Goal: Information Seeking & Learning: Learn about a topic

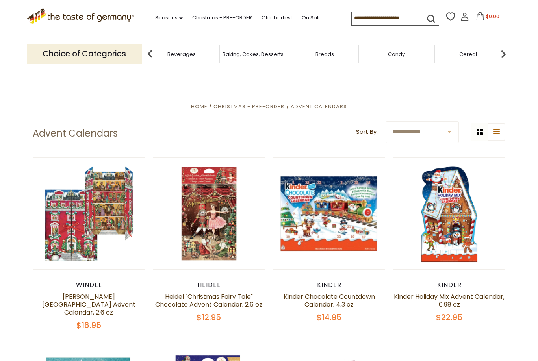
click at [146, 56] on div "Featured Products" at bounding box center [110, 54] width 72 height 19
click at [434, 59] on div "Cereal" at bounding box center [468, 54] width 68 height 19
click at [67, 17] on icon ".st0{fill:#EDD300;} .st1{fill:#D33E21;}" at bounding box center [80, 16] width 107 height 16
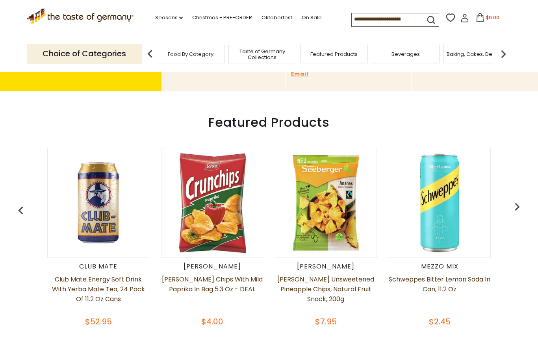
click at [510, 206] on img "button" at bounding box center [517, 207] width 16 height 16
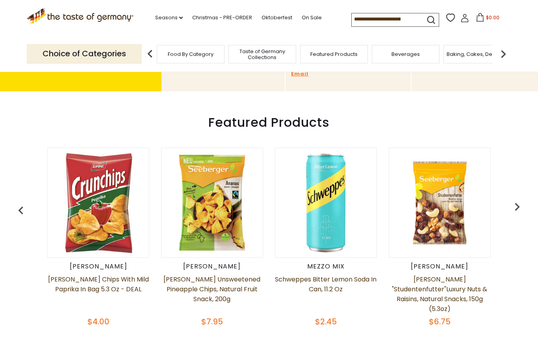
click at [516, 207] on img "button" at bounding box center [517, 207] width 16 height 16
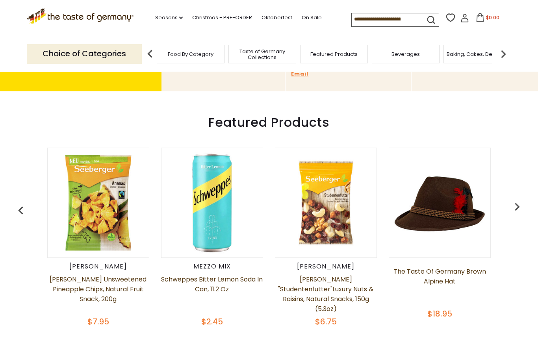
click at [516, 208] on img "button" at bounding box center [517, 207] width 16 height 16
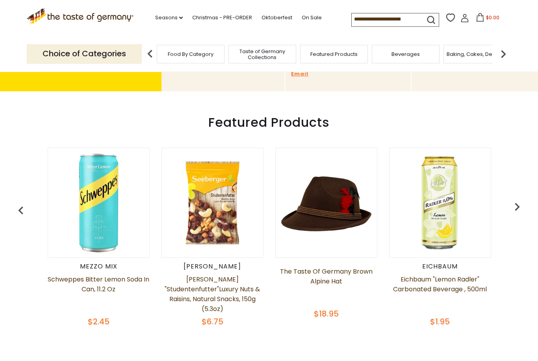
scroll to position [0, 341]
click at [513, 205] on img "button" at bounding box center [517, 207] width 16 height 16
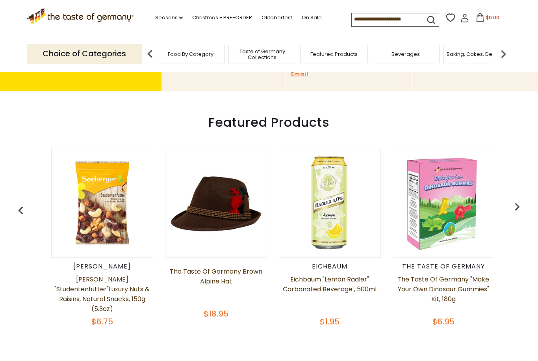
scroll to position [0, 371]
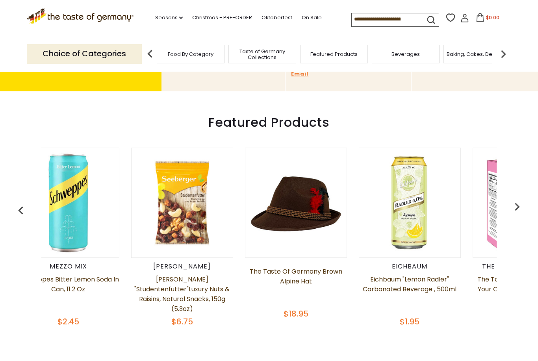
click at [242, 55] on span "Cereal" at bounding box center [251, 54] width 18 height 6
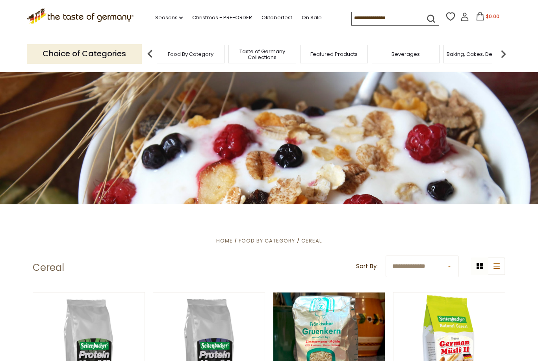
click at [505, 52] on img at bounding box center [503, 54] width 16 height 16
click at [482, 55] on div "Candy" at bounding box center [516, 54] width 68 height 19
click at [188, 54] on span "Chocolate & Marzipan" at bounding box center [159, 54] width 57 height 6
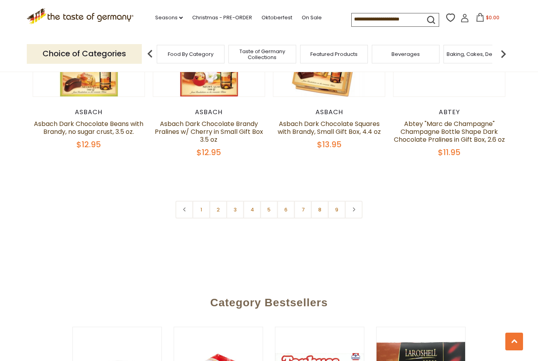
scroll to position [1885, 0]
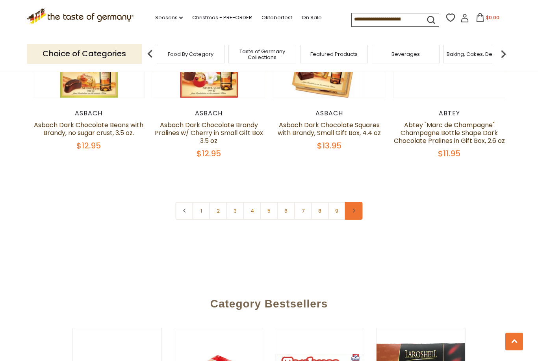
click at [360, 203] on link at bounding box center [354, 211] width 18 height 18
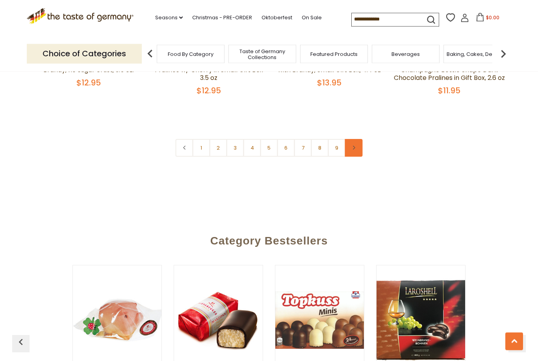
scroll to position [1948, 0]
click at [357, 142] on link at bounding box center [354, 148] width 18 height 18
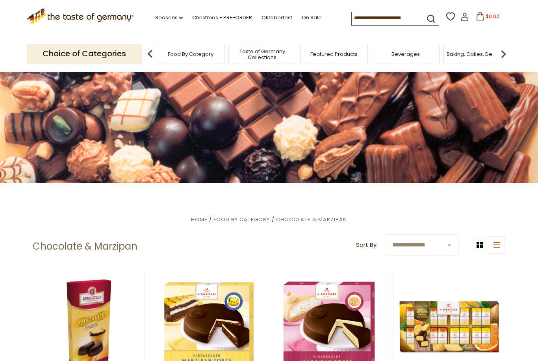
scroll to position [24, 0]
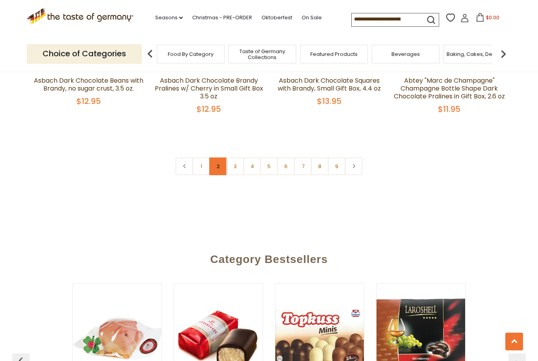
click at [217, 159] on link "2" at bounding box center [218, 167] width 18 height 18
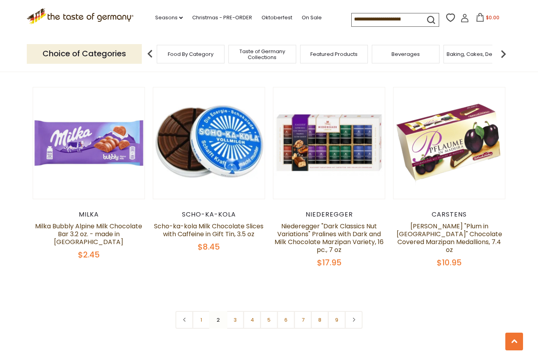
scroll to position [1780, 0]
click at [234, 311] on link "3" at bounding box center [235, 320] width 18 height 18
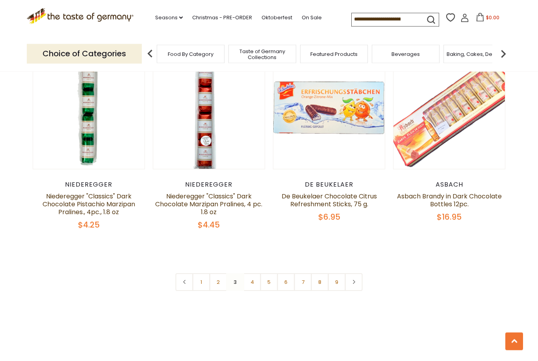
scroll to position [1806, 0]
click at [250, 273] on link "4" at bounding box center [252, 282] width 18 height 18
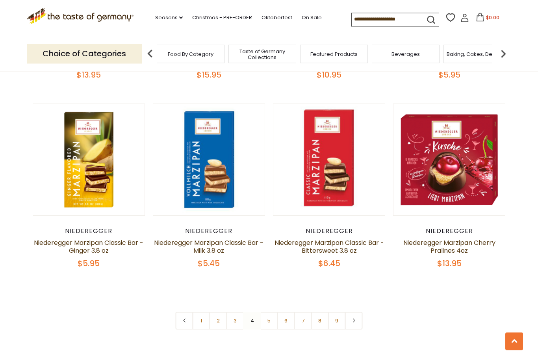
scroll to position [1744, 0]
click at [270, 312] on link "5" at bounding box center [269, 321] width 18 height 18
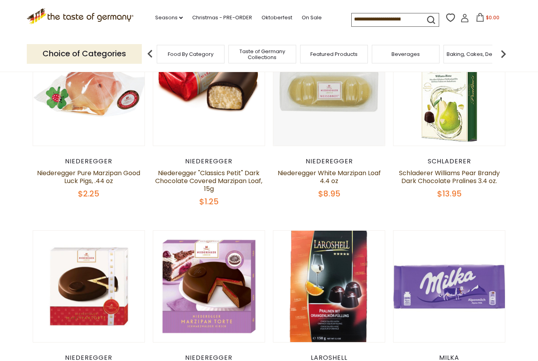
scroll to position [255, 0]
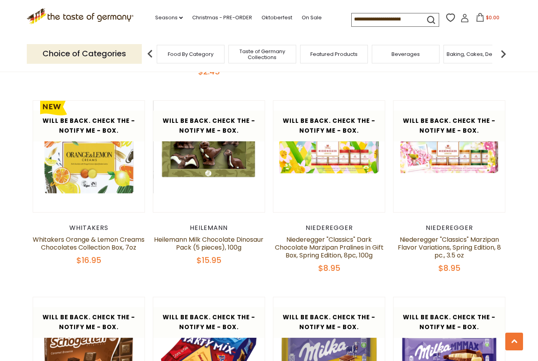
scroll to position [1363, 0]
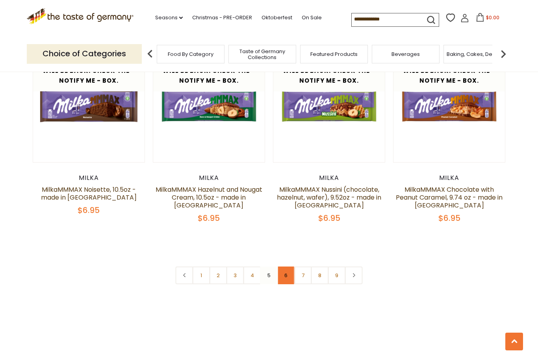
click at [286, 267] on link "6" at bounding box center [286, 276] width 18 height 18
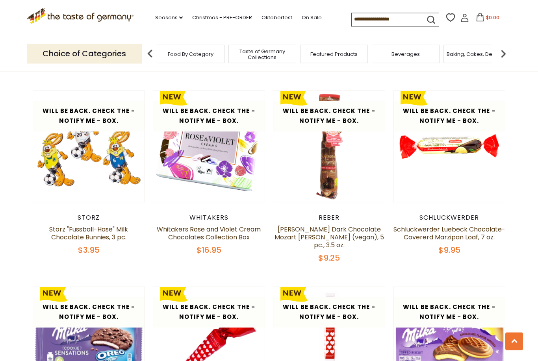
scroll to position [1553, 0]
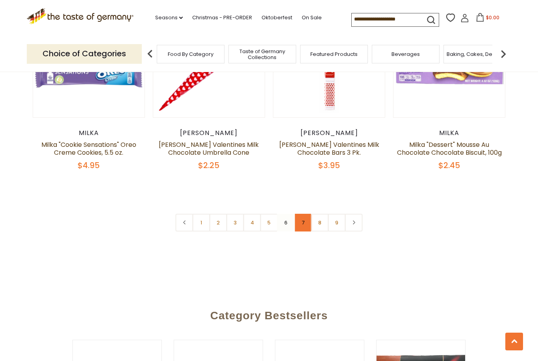
click at [302, 214] on link "7" at bounding box center [303, 223] width 18 height 18
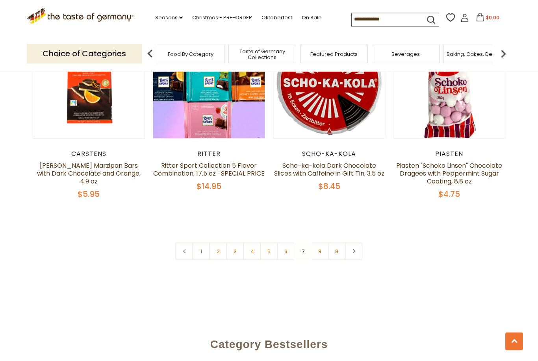
scroll to position [1829, 0]
click at [319, 243] on link "8" at bounding box center [320, 252] width 18 height 18
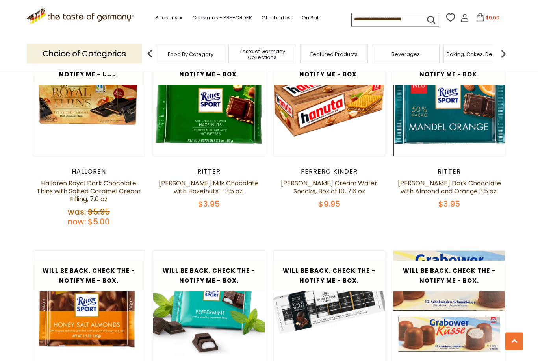
scroll to position [444, 0]
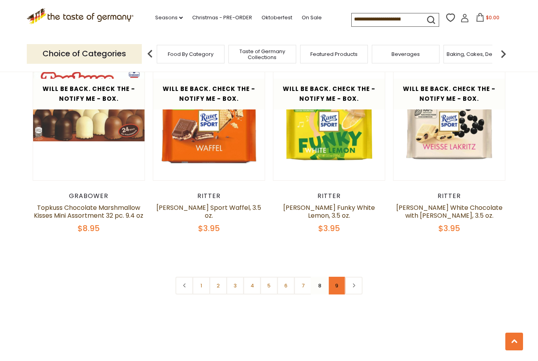
click at [334, 284] on link "9" at bounding box center [337, 286] width 18 height 18
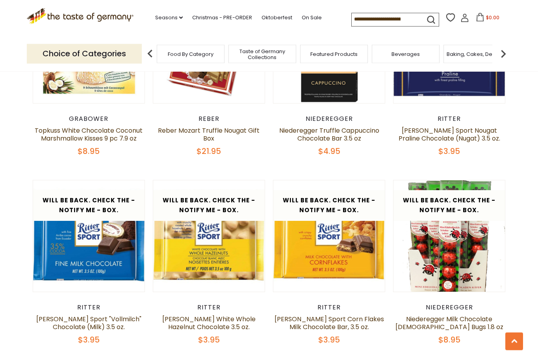
scroll to position [892, 0]
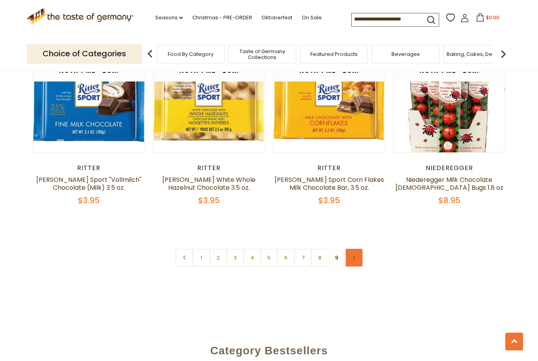
click at [356, 259] on link at bounding box center [354, 258] width 18 height 18
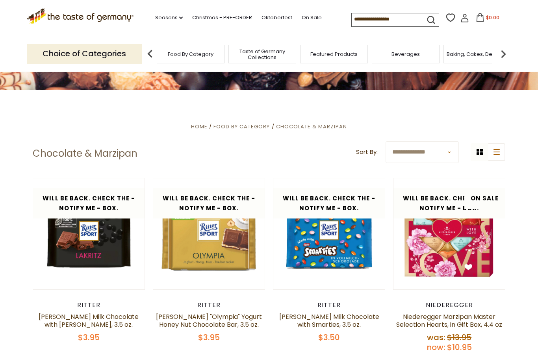
scroll to position [0, 0]
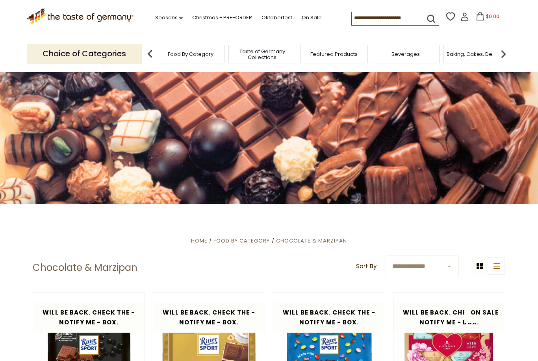
click at [428, 55] on span "Chocolate & Marzipan" at bounding box center [456, 54] width 57 height 6
click at [437, 54] on span "Chocolate & Marzipan" at bounding box center [465, 54] width 57 height 6
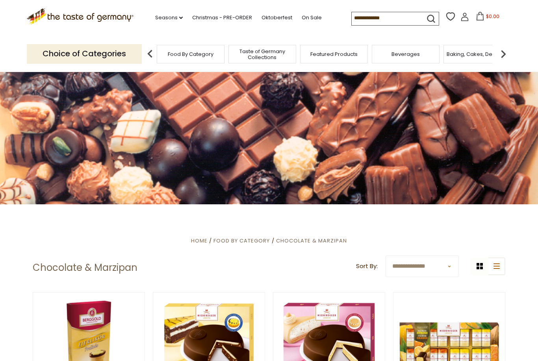
click at [383, 19] on input at bounding box center [385, 17] width 67 height 11
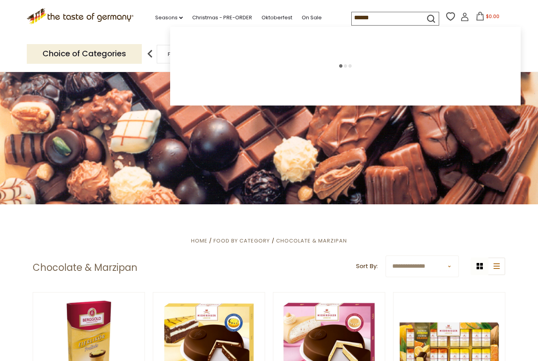
type input "*******"
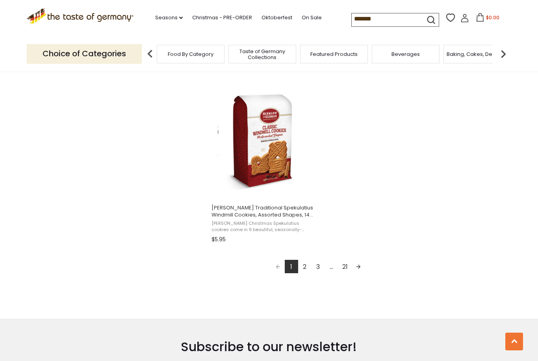
click at [302, 268] on link "2" at bounding box center [304, 266] width 13 height 13
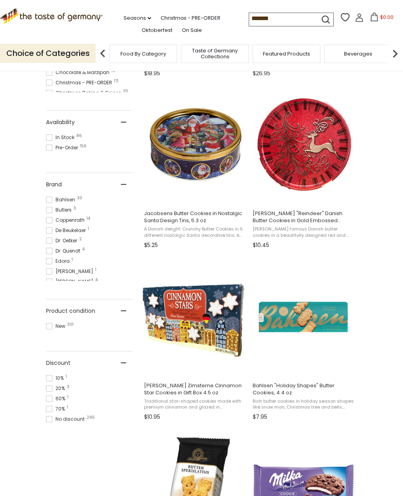
scroll to position [304, 0]
